Goal: Navigation & Orientation: Find specific page/section

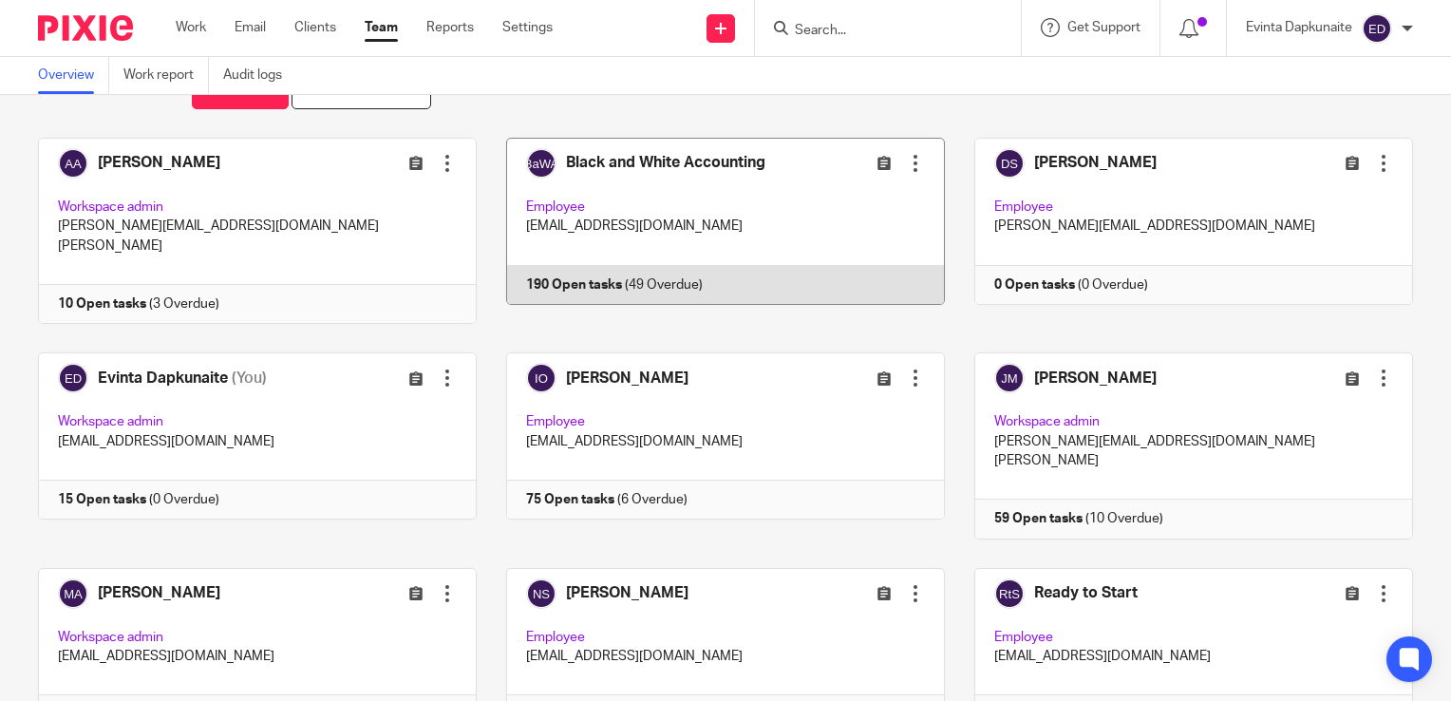
scroll to position [190, 0]
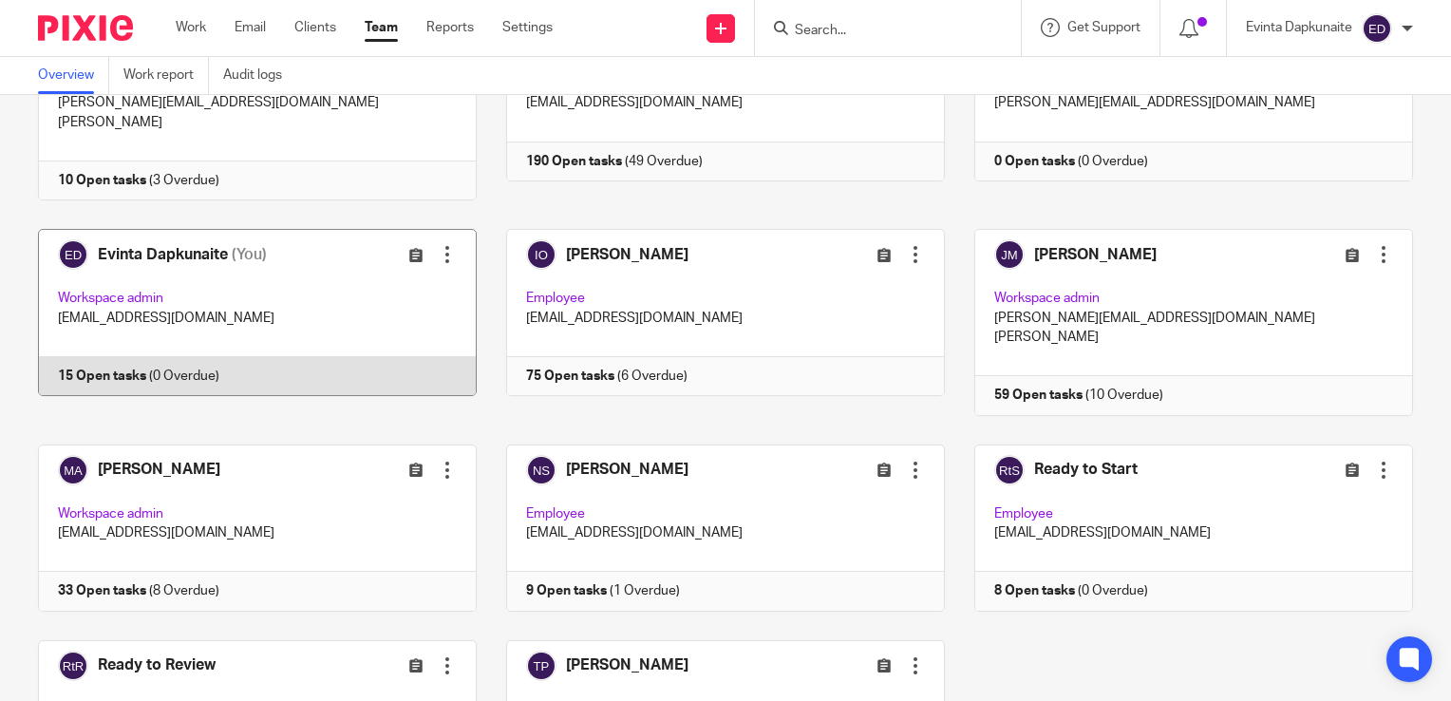
click at [324, 318] on link at bounding box center [243, 322] width 468 height 186
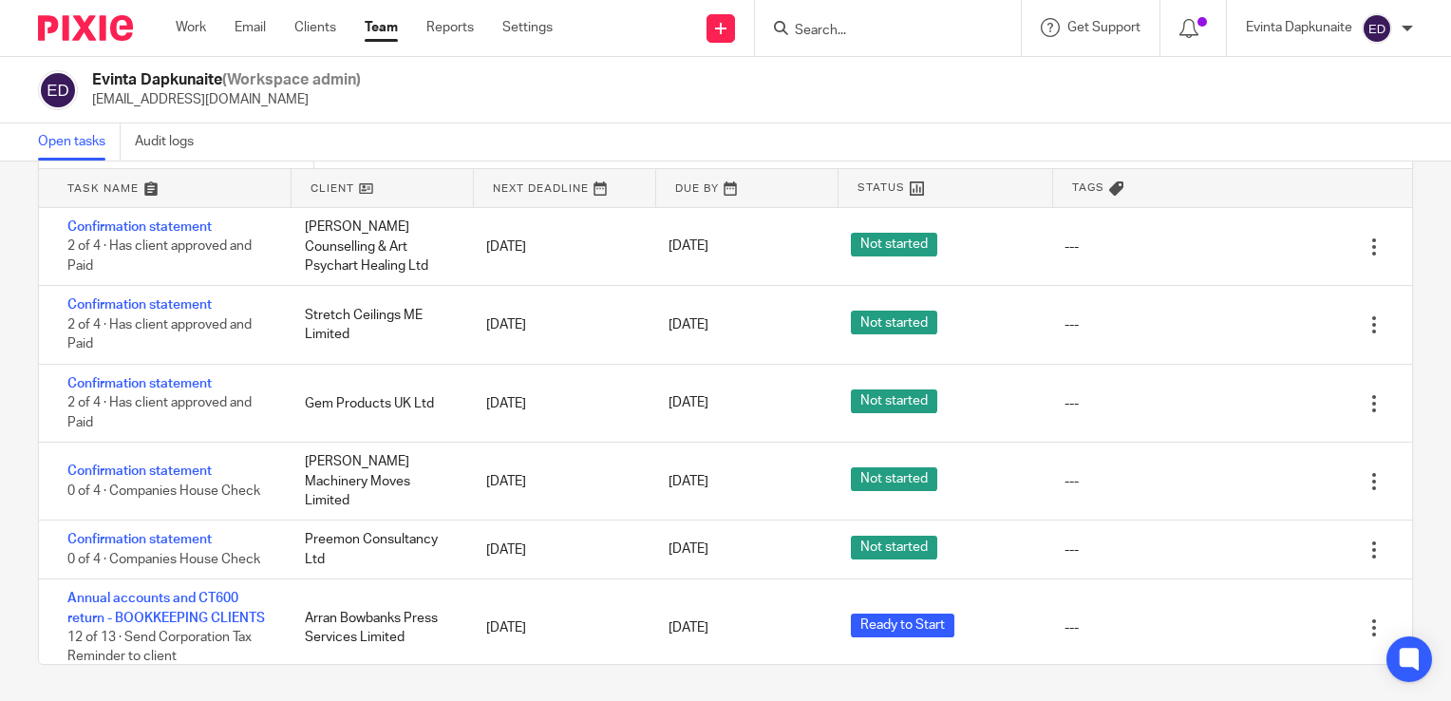
click at [1091, 96] on div "Evinta Dapkunaite (Workspace admin) evinta@blackandwhiteaccounting.co.uk" at bounding box center [725, 90] width 1375 height 40
click at [1006, 101] on div "Evinta Dapkunaite (Workspace admin) evinta@blackandwhiteaccounting.co.uk" at bounding box center [725, 90] width 1375 height 40
